Goal: Task Accomplishment & Management: Use online tool/utility

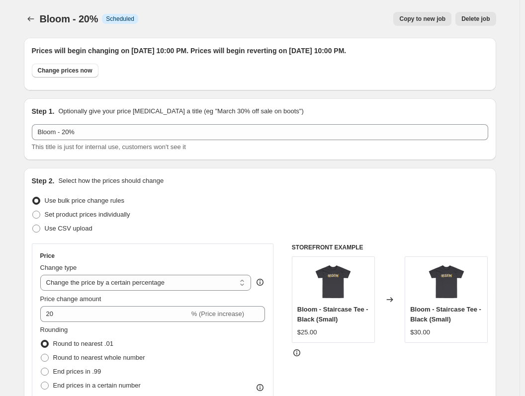
select select "percentage"
select select "collection"
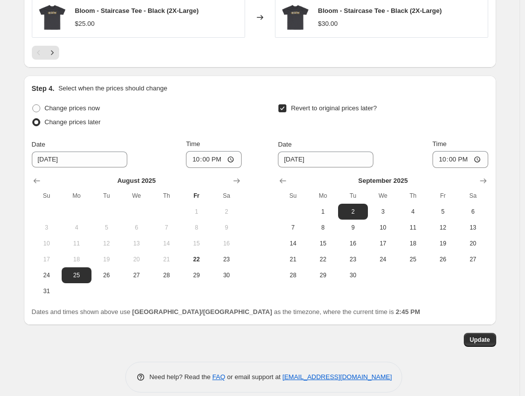
scroll to position [944, 0]
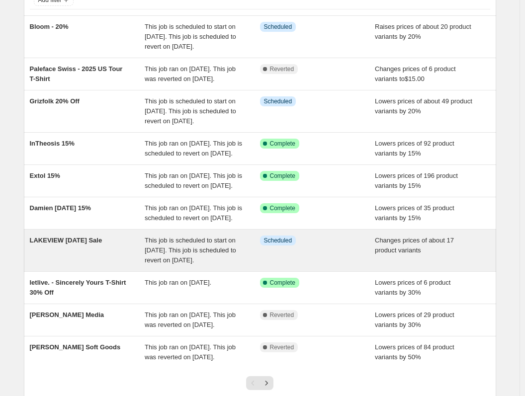
scroll to position [99, 0]
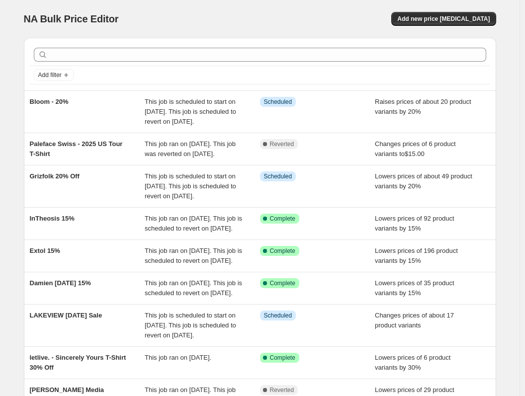
click at [59, 11] on div "NA Bulk Price Editor. This page is ready NA Bulk Price Editor Add new price cha…" at bounding box center [260, 19] width 472 height 38
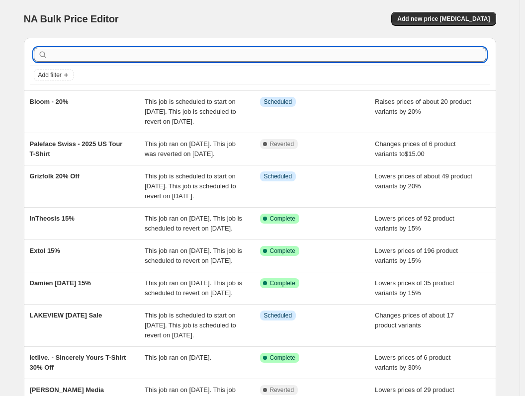
click at [96, 56] on input "text" at bounding box center [268, 55] width 436 height 14
type input "bear"
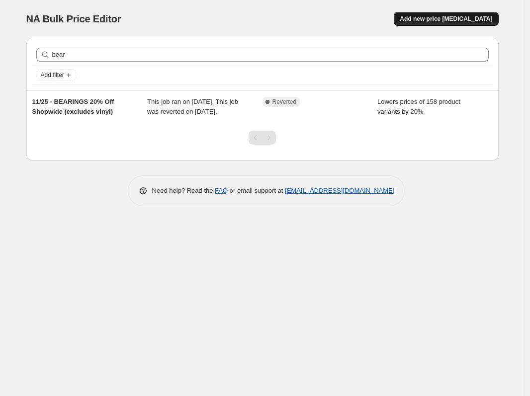
click at [486, 19] on span "Add new price [MEDICAL_DATA]" at bounding box center [446, 19] width 92 height 8
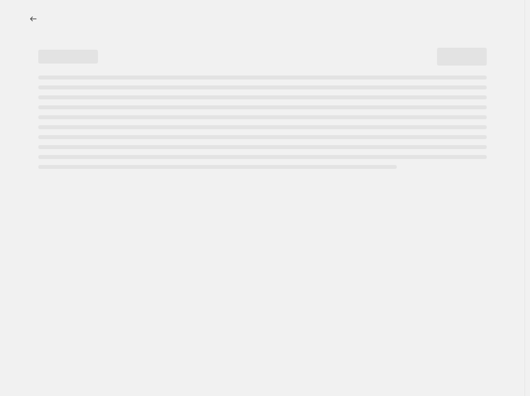
select select "percentage"
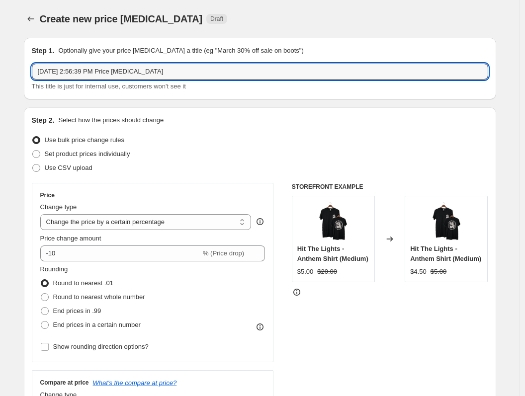
drag, startPoint x: 184, startPoint y: 68, endPoint x: 4, endPoint y: 50, distance: 180.9
type input "Beardprincess - 20% labor day"
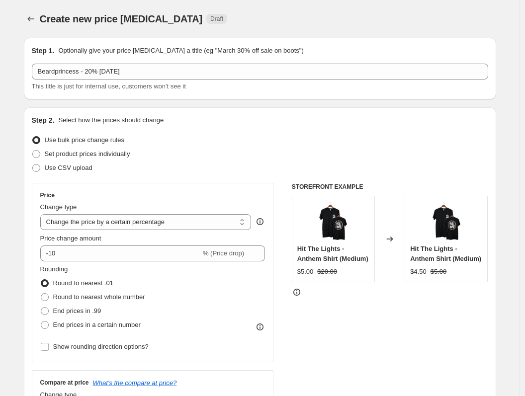
click at [26, 71] on div "Step 1. Optionally give your price change job a title (eg "March 30% off sale o…" at bounding box center [260, 69] width 472 height 62
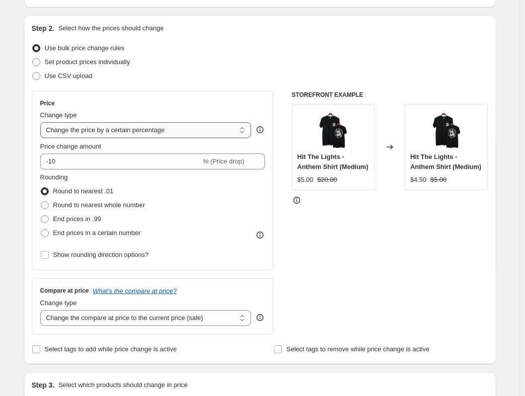
scroll to position [99, 0]
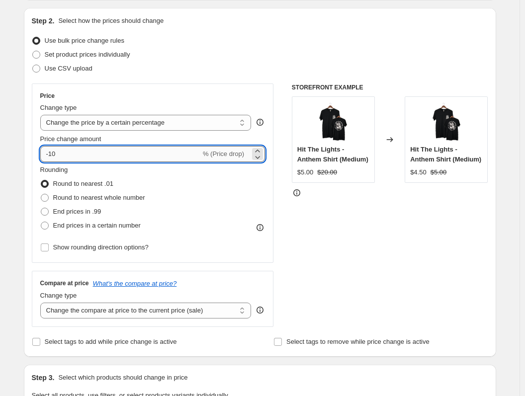
click at [133, 150] on input "-10" at bounding box center [120, 154] width 161 height 16
drag, startPoint x: 133, startPoint y: 150, endPoint x: 19, endPoint y: 147, distance: 113.8
click at [19, 147] on div "Step 1. Optionally give your price change job a title (eg "March 30% off sale o…" at bounding box center [256, 381] width 480 height 903
type input "20"
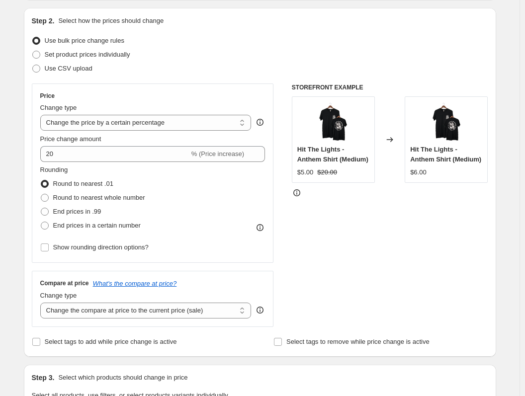
click at [40, 156] on div "Price Change type Change the price to a certain amount Change the price by a ce…" at bounding box center [153, 173] width 242 height 179
click at [241, 153] on span "% (Price increase)" at bounding box center [217, 153] width 53 height 7
click at [283, 211] on div "Price Change type Change the price to a certain amount Change the price by a ce…" at bounding box center [260, 206] width 456 height 244
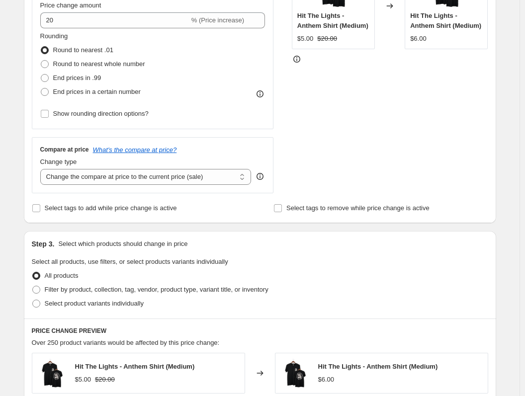
scroll to position [249, 0]
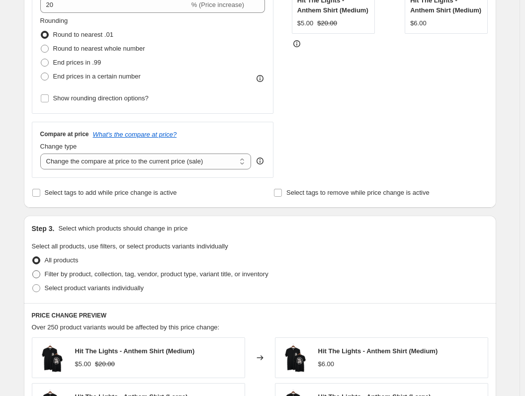
click at [117, 272] on span "Filter by product, collection, tag, vendor, product type, variant title, or inv…" at bounding box center [157, 273] width 224 height 7
click at [33, 271] on input "Filter by product, collection, tag, vendor, product type, variant title, or inv…" at bounding box center [32, 270] width 0 height 0
radio input "true"
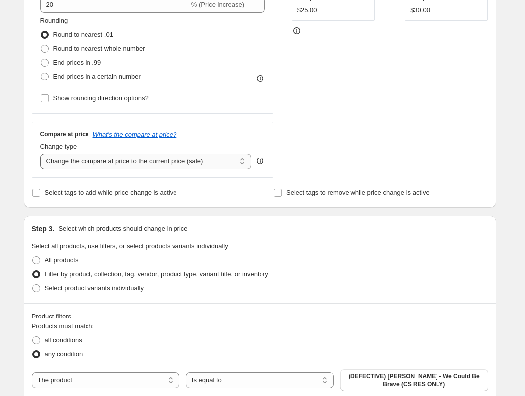
click at [122, 157] on select "Change the compare at price to the current price (sale) Change the compare at p…" at bounding box center [145, 162] width 211 height 16
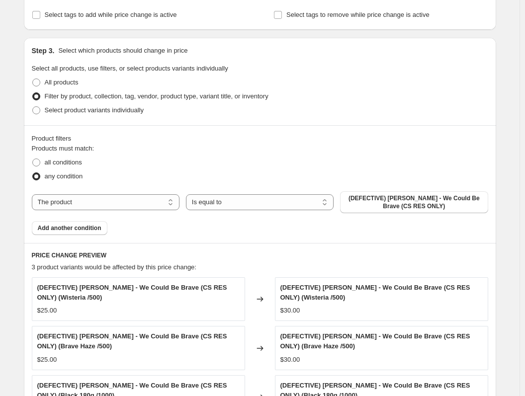
scroll to position [447, 0]
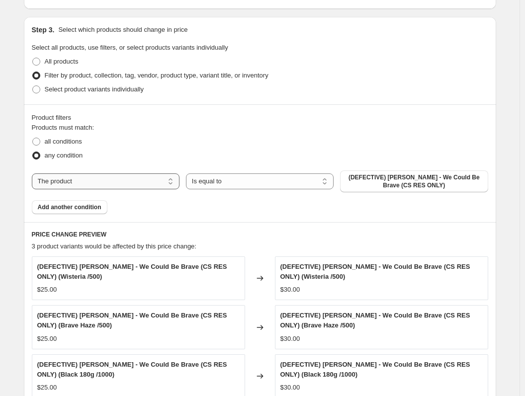
click at [142, 184] on select "The product The product's collection The product's tag The product's vendor The…" at bounding box center [106, 181] width 148 height 16
select select "collection"
click at [421, 185] on span "(DEFECTIVE) Michael Cera Palin - We Could Be Brave (CS RES ONLY)" at bounding box center [414, 181] width 136 height 16
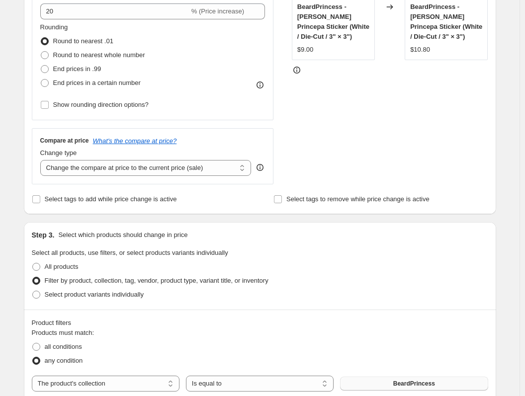
scroll to position [249, 0]
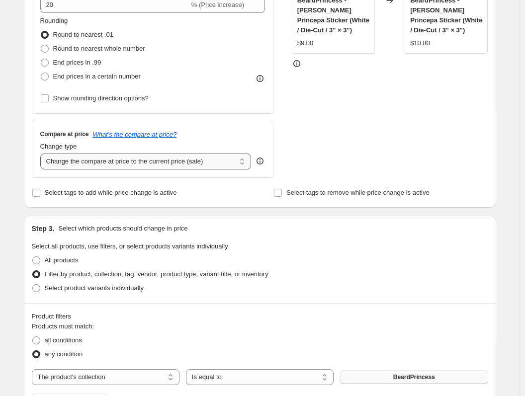
click at [193, 158] on select "Change the compare at price to the current price (sale) Change the compare at p…" at bounding box center [145, 162] width 211 height 16
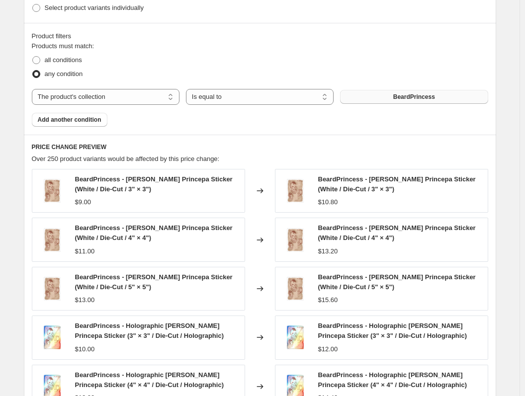
scroll to position [547, 0]
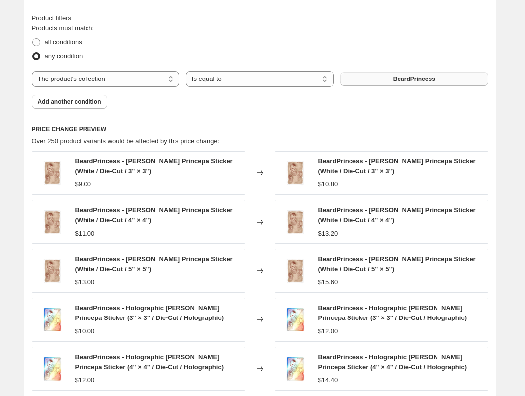
click at [216, 172] on div "BeardPrincess - Barba Princepa Sticker (White / Die-Cut / 3" × 3")" at bounding box center [157, 167] width 165 height 20
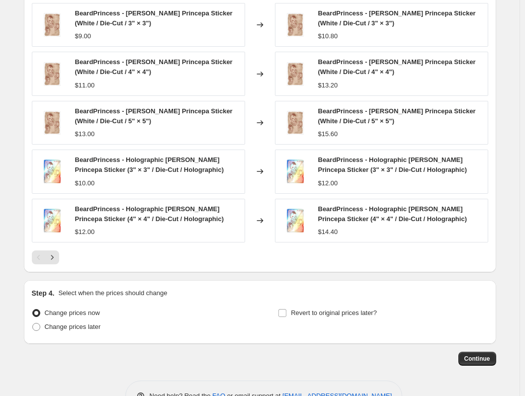
scroll to position [696, 0]
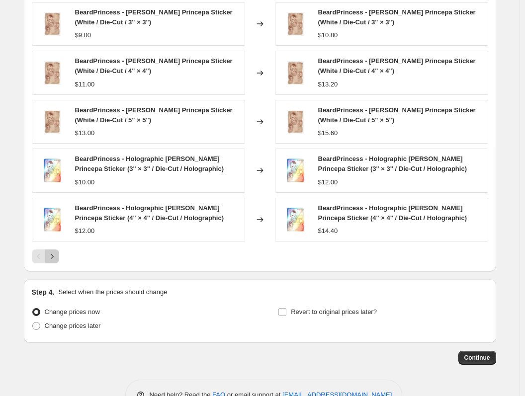
click at [57, 255] on icon "Next" at bounding box center [52, 257] width 10 height 10
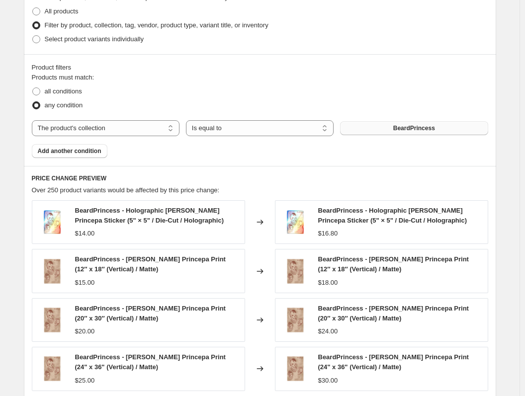
scroll to position [497, 0]
click at [116, 236] on div "$14.00" at bounding box center [157, 234] width 165 height 10
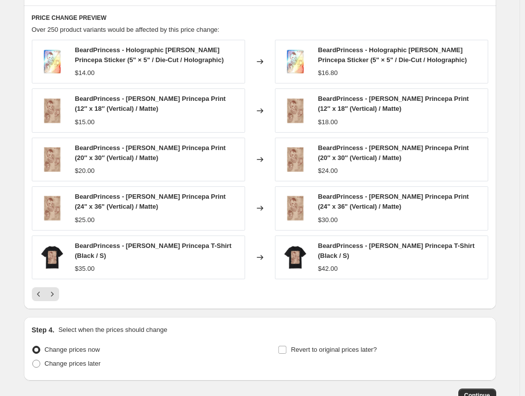
scroll to position [723, 0]
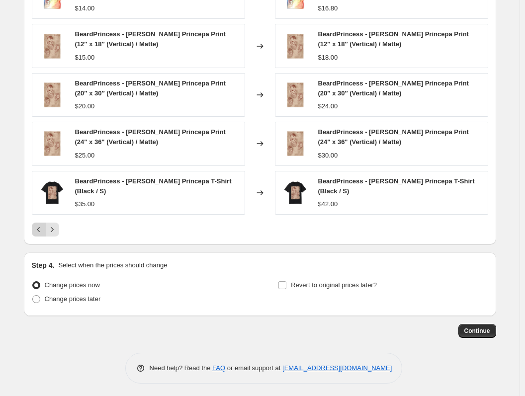
click at [38, 228] on icon "Previous" at bounding box center [39, 230] width 10 height 10
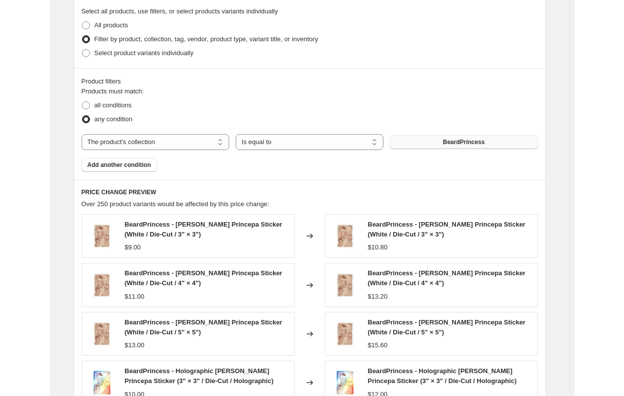
scroll to position [474, 0]
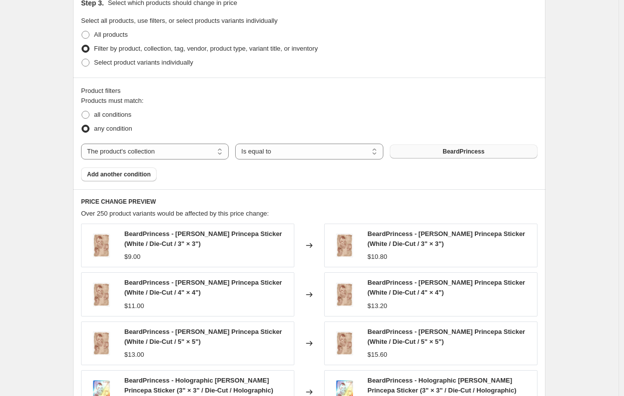
click at [404, 63] on div "Select product variants individually" at bounding box center [309, 63] width 456 height 14
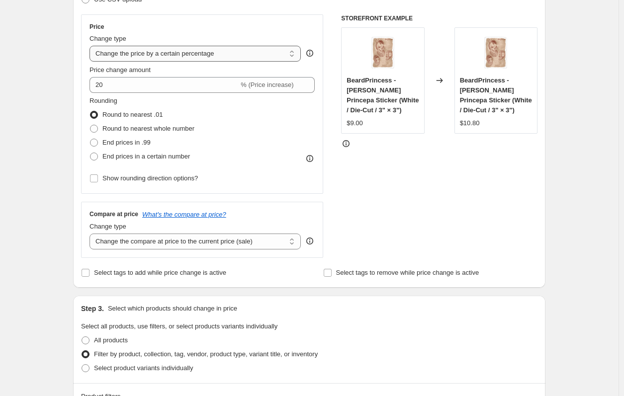
scroll to position [27, 0]
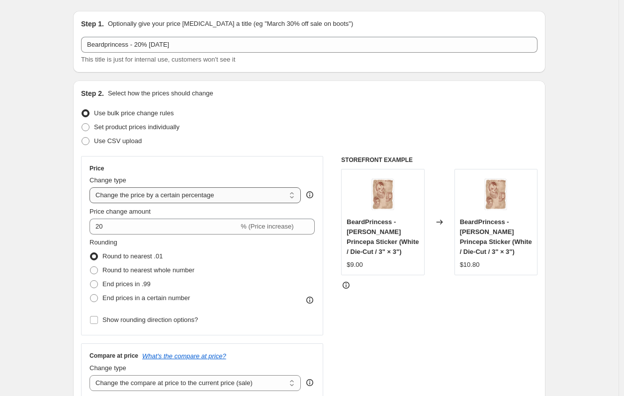
click at [172, 190] on select "Change the price to a certain amount Change the price by a certain amount Chang…" at bounding box center [194, 195] width 211 height 16
click at [92, 187] on select "Change the price to a certain amount Change the price by a certain amount Chang…" at bounding box center [194, 195] width 211 height 16
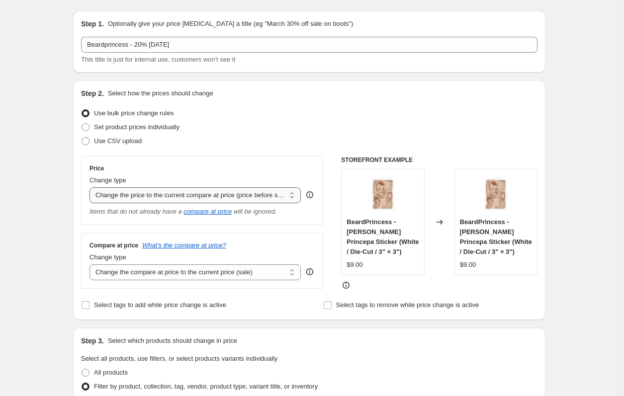
click at [241, 195] on select "Change the price to a certain amount Change the price by a certain amount Chang…" at bounding box center [194, 195] width 211 height 16
select select "percentage"
click at [92, 187] on select "Change the price to a certain amount Change the price by a certain amount Chang…" at bounding box center [194, 195] width 211 height 16
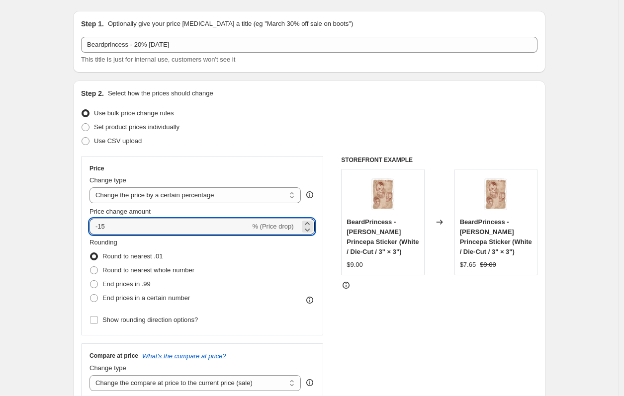
drag, startPoint x: 107, startPoint y: 222, endPoint x: 58, endPoint y: 228, distance: 50.0
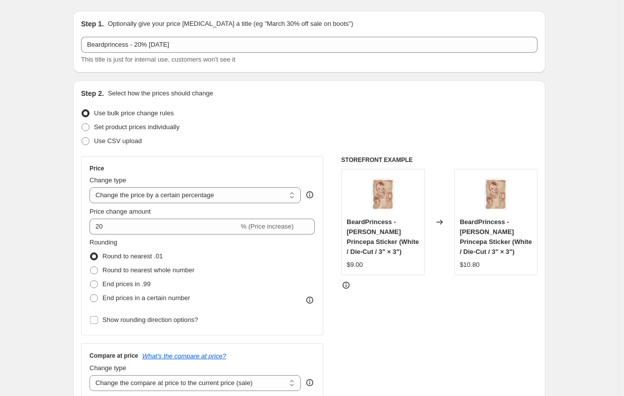
click at [283, 151] on div "Step 2. Select how the prices should change Use bulk price change rules Set pro…" at bounding box center [309, 254] width 456 height 333
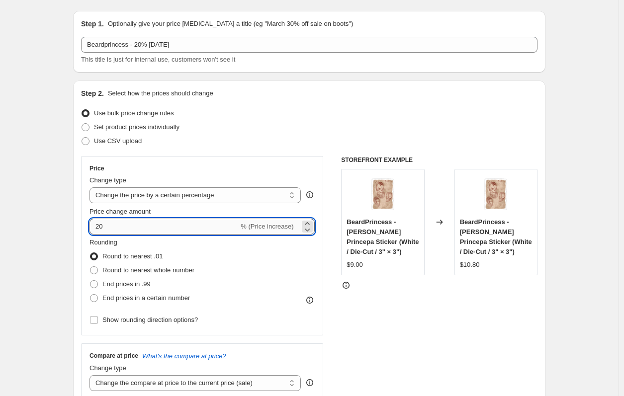
click at [233, 228] on input "20" at bounding box center [163, 227] width 149 height 16
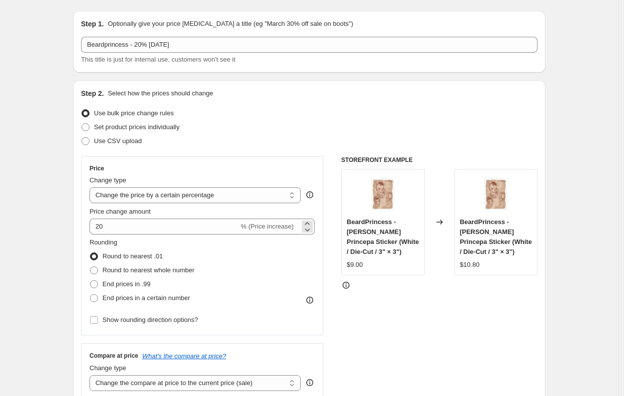
click at [301, 221] on div "20 % (Price increase)" at bounding box center [201, 227] width 225 height 16
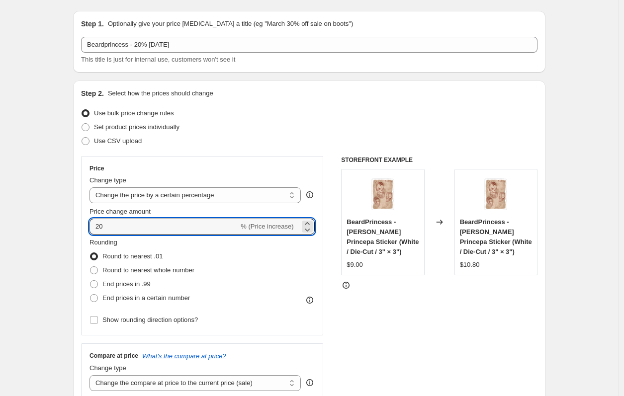
click at [405, 300] on div "STOREFRONT EXAMPLE BeardPrincess - Barba Princepa Sticker (White / Die-Cut / 3"…" at bounding box center [439, 278] width 196 height 244
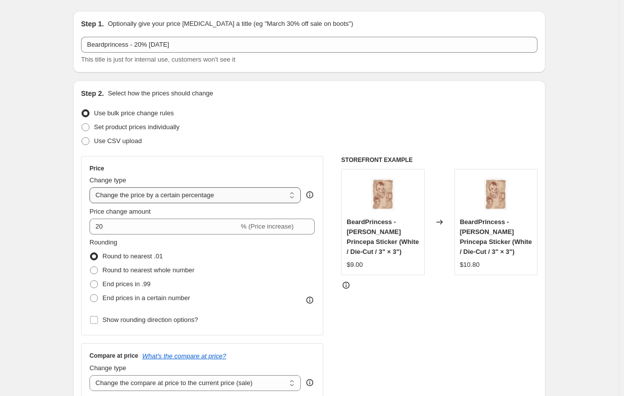
click at [202, 195] on select "Change the price to a certain amount Change the price by a certain amount Chang…" at bounding box center [194, 195] width 211 height 16
click at [92, 187] on select "Change the price to a certain amount Change the price by a certain amount Chang…" at bounding box center [194, 195] width 211 height 16
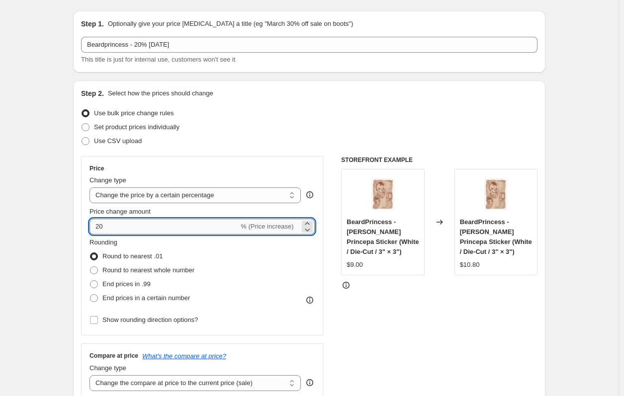
click at [161, 232] on input "20" at bounding box center [163, 227] width 149 height 16
click at [101, 222] on input "20" at bounding box center [163, 227] width 149 height 16
type input "-20"
click at [290, 171] on div "Price" at bounding box center [201, 169] width 225 height 8
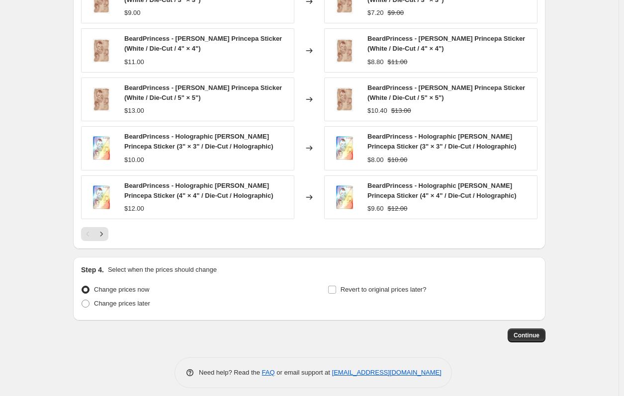
scroll to position [726, 0]
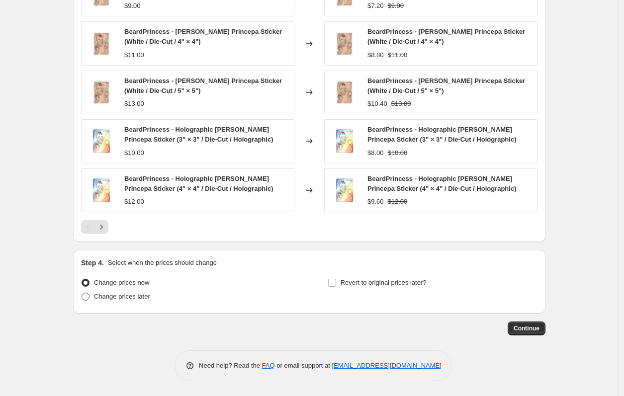
click at [135, 293] on span "Change prices later" at bounding box center [122, 296] width 56 height 7
click at [82, 293] on input "Change prices later" at bounding box center [82, 293] width 0 height 0
radio input "true"
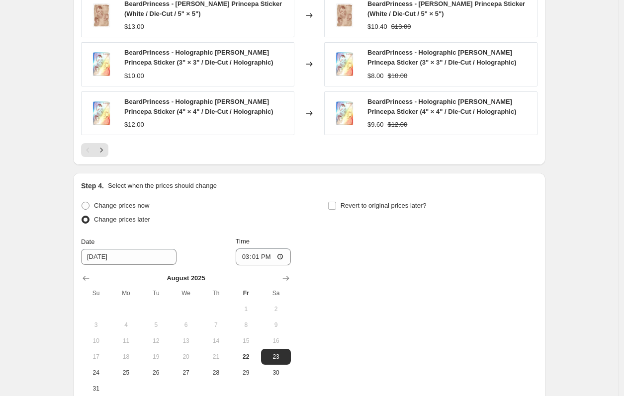
scroll to position [875, 0]
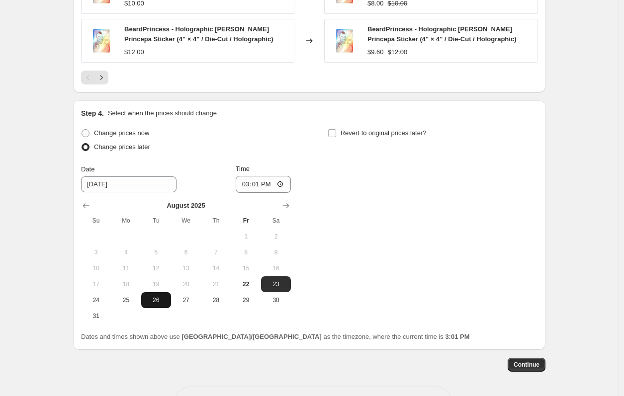
click at [155, 301] on span "26" at bounding box center [156, 300] width 22 height 8
click at [131, 297] on span "25" at bounding box center [126, 300] width 22 height 8
type input "[DATE]"
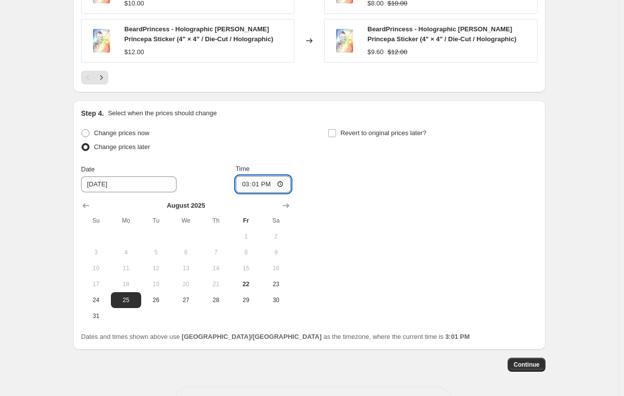
click at [253, 185] on input "15:01" at bounding box center [264, 184] width 56 height 17
type input "22:00"
click at [375, 281] on div "Change prices now Change prices later Date 8/25/2025 Time 22:00 August 2025 Su …" at bounding box center [309, 225] width 456 height 198
click at [336, 131] on input "Revert to original prices later?" at bounding box center [332, 133] width 8 height 8
checkbox input "true"
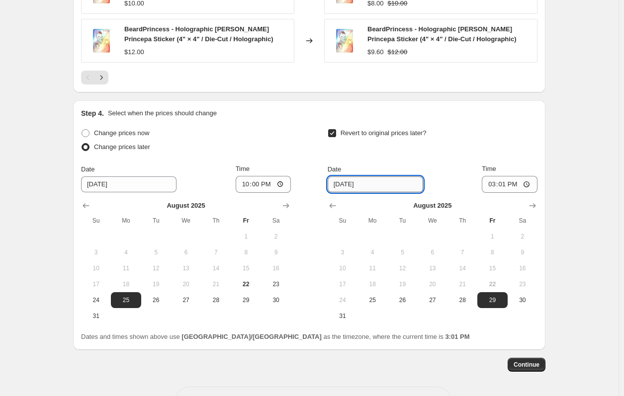
click at [365, 182] on input "8/29/2025" at bounding box center [375, 184] width 95 height 16
click at [529, 202] on icon "Show next month, September 2025" at bounding box center [532, 206] width 10 height 10
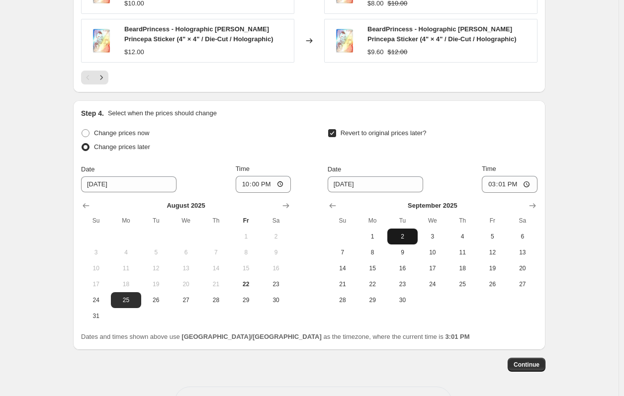
click at [406, 233] on span "2" at bounding box center [402, 237] width 22 height 8
type input "[DATE]"
click at [495, 178] on input "15:01" at bounding box center [510, 184] width 56 height 17
type input "22:00"
click at [519, 158] on div "Revert to original prices later? Date 9/2/2025 Time 22:00 September 2025 Su Mo …" at bounding box center [433, 217] width 210 height 182
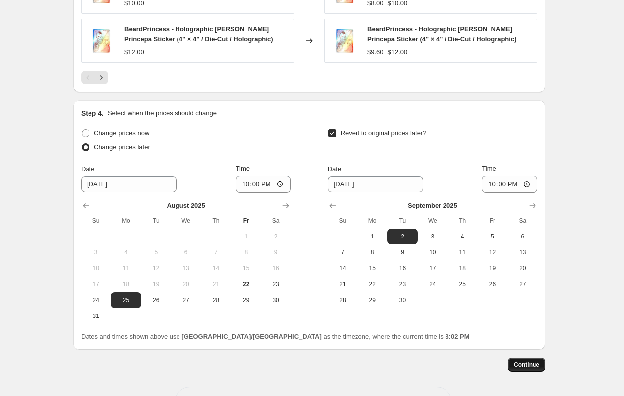
click at [529, 366] on span "Continue" at bounding box center [526, 365] width 26 height 8
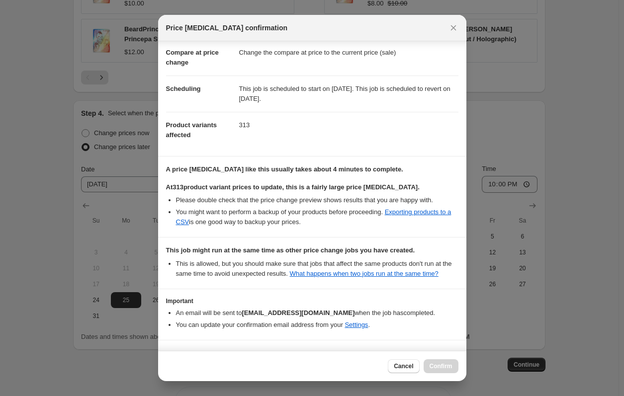
scroll to position [75, 0]
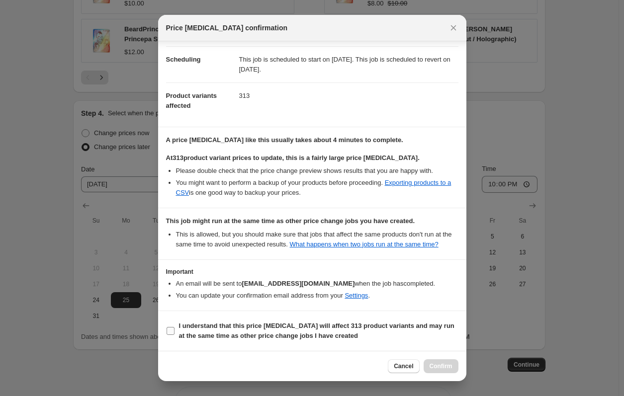
click at [370, 326] on b "I understand that this price change job will affect 313 product variants and ma…" at bounding box center [316, 330] width 275 height 17
click at [174, 327] on input "I understand that this price change job will affect 313 product variants and ma…" at bounding box center [171, 331] width 8 height 8
checkbox input "true"
click at [453, 366] on button "Confirm" at bounding box center [440, 366] width 35 height 14
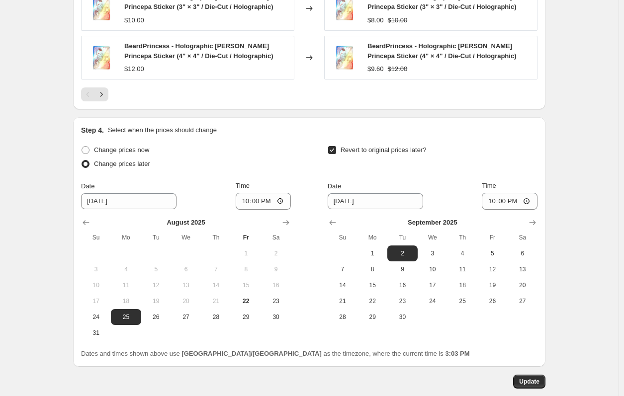
scroll to position [972, 0]
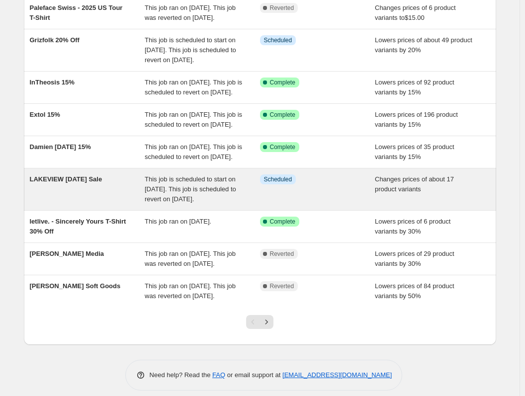
scroll to position [149, 0]
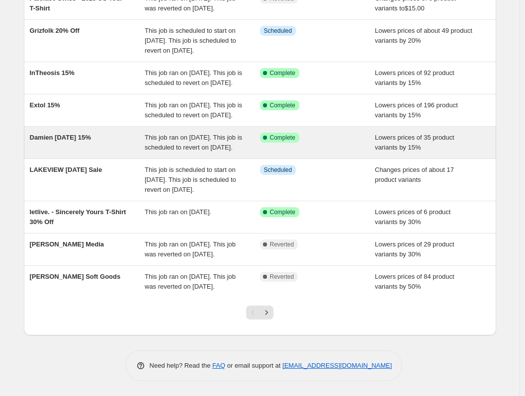
click at [112, 153] on div "Damien [DATE] 15%" at bounding box center [87, 143] width 115 height 20
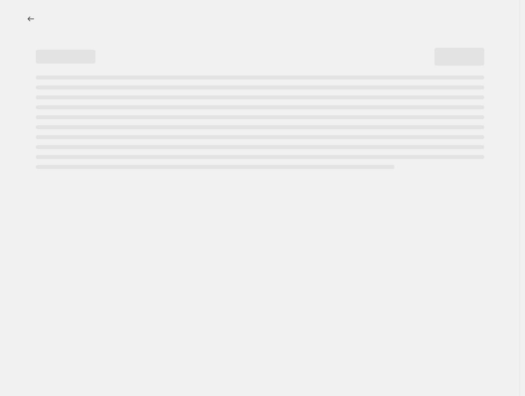
select select "percentage"
select select "collection"
